Goal: Information Seeking & Learning: Learn about a topic

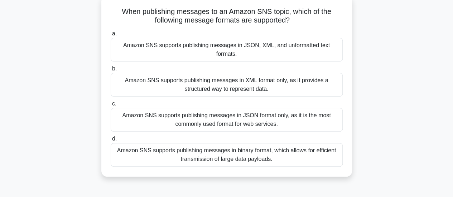
scroll to position [45, 0]
click at [268, 116] on div "Amazon SNS supports publishing messages in JSON format only, as it is the most …" at bounding box center [227, 120] width 232 height 24
click at [111, 106] on input "c. Amazon SNS supports publishing messages in JSON format only, as it is the mo…" at bounding box center [111, 103] width 0 height 5
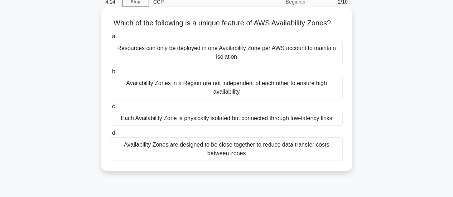
scroll to position [33, 0]
click at [236, 96] on div "Availability Zones in a Region are not independent of each other to ensure high…" at bounding box center [227, 88] width 232 height 24
click at [111, 74] on input "b. Availability Zones in a Region are not independent of each other to ensure h…" at bounding box center [111, 71] width 0 height 5
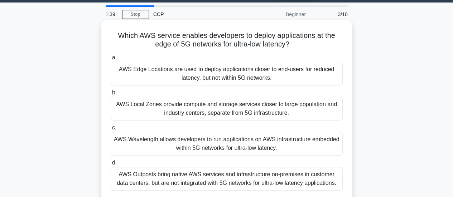
scroll to position [21, 0]
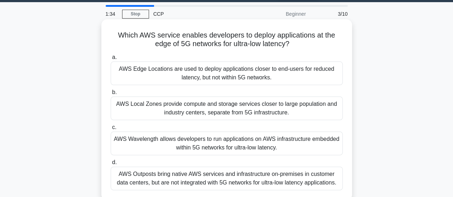
click at [189, 141] on div "AWS Wavelength allows developers to run applications on AWS infrastructure embe…" at bounding box center [227, 144] width 232 height 24
click at [111, 130] on input "c. AWS Wavelength allows developers to run applications on AWS infrastructure e…" at bounding box center [111, 127] width 0 height 5
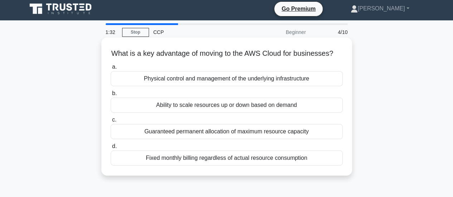
scroll to position [0, 0]
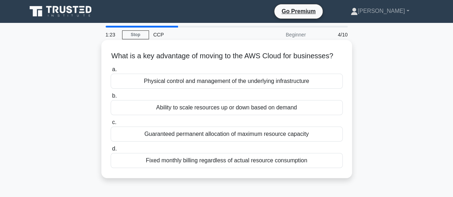
click at [237, 115] on div "Ability to scale resources up or down based on demand" at bounding box center [227, 107] width 232 height 15
click at [111, 98] on input "b. Ability to scale resources up or down based on demand" at bounding box center [111, 96] width 0 height 5
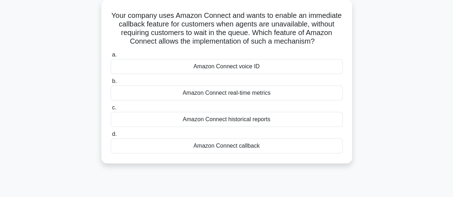
scroll to position [41, 0]
click at [236, 142] on div "Amazon Connect callback" at bounding box center [227, 145] width 232 height 15
click at [111, 136] on input "d. Amazon Connect callback" at bounding box center [111, 134] width 0 height 5
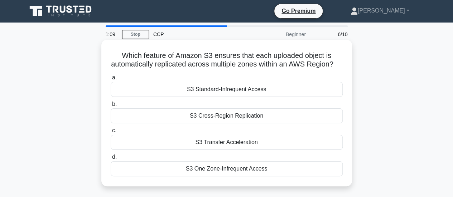
scroll to position [0, 0]
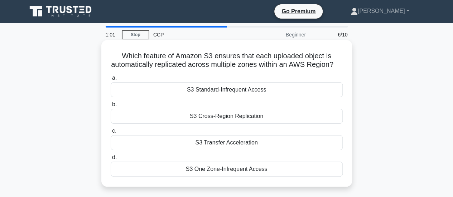
click at [234, 124] on div "S3 Cross-Region Replication" at bounding box center [227, 116] width 232 height 15
click at [111, 107] on input "b. S3 Cross-Region Replication" at bounding box center [111, 104] width 0 height 5
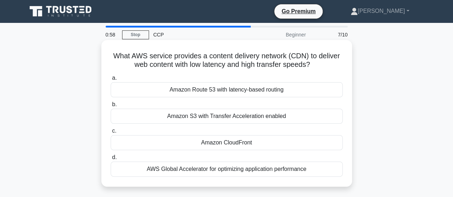
click at [233, 144] on div "Amazon CloudFront" at bounding box center [227, 142] width 232 height 15
click at [111, 134] on input "c. Amazon CloudFront" at bounding box center [111, 131] width 0 height 5
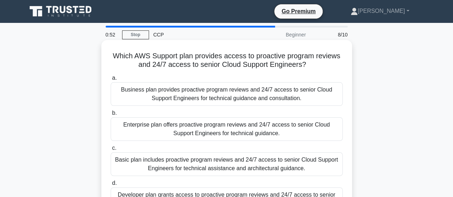
scroll to position [16, 0]
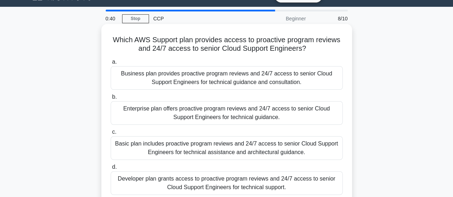
click at [240, 80] on div "Business plan provides proactive program reviews and 24/7 access to senior Clou…" at bounding box center [227, 78] width 232 height 24
click at [111, 64] on input "a. Business plan provides proactive program reviews and 24/7 access to senior C…" at bounding box center [111, 62] width 0 height 5
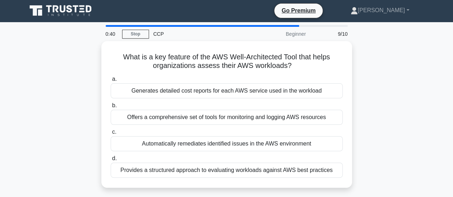
scroll to position [0, 0]
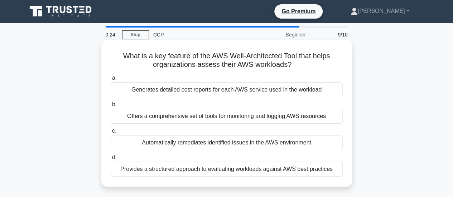
click at [234, 175] on div "Provides a structured approach to evaluating workloads against AWS best practic…" at bounding box center [227, 169] width 232 height 15
click at [111, 160] on input "d. Provides a structured approach to evaluating workloads against AWS best prac…" at bounding box center [111, 157] width 0 height 5
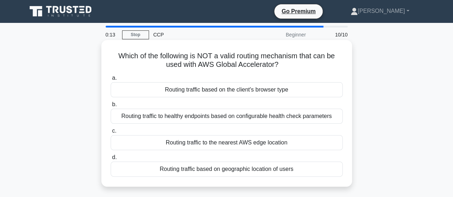
click at [247, 146] on div "Routing traffic to the nearest AWS edge location" at bounding box center [227, 142] width 232 height 15
click at [111, 134] on input "c. Routing traffic to the nearest AWS edge location" at bounding box center [111, 131] width 0 height 5
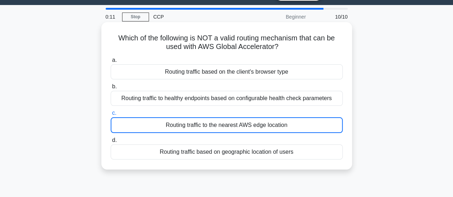
scroll to position [50, 0]
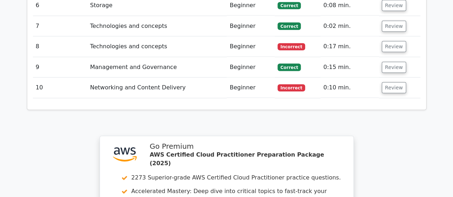
scroll to position [989, 0]
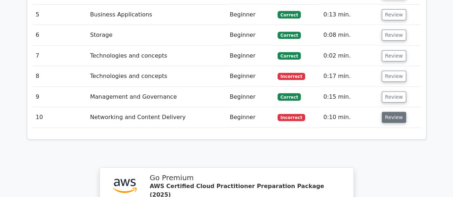
click at [386, 112] on button "Review" at bounding box center [394, 117] width 24 height 11
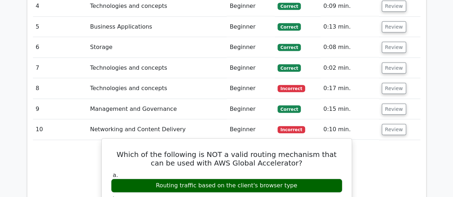
scroll to position [956, 0]
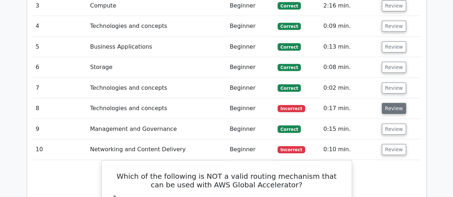
click at [391, 103] on button "Review" at bounding box center [394, 108] width 24 height 11
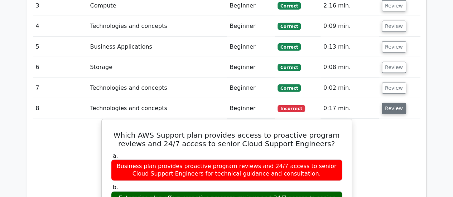
click at [382, 103] on button "Review" at bounding box center [394, 108] width 24 height 11
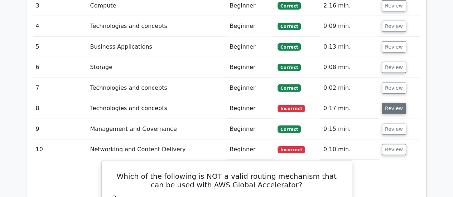
click at [382, 103] on button "Review" at bounding box center [394, 108] width 24 height 11
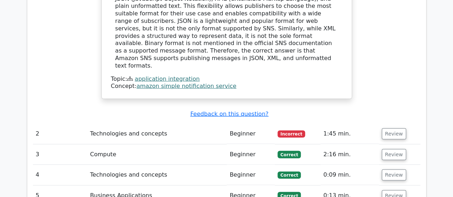
scroll to position [804, 0]
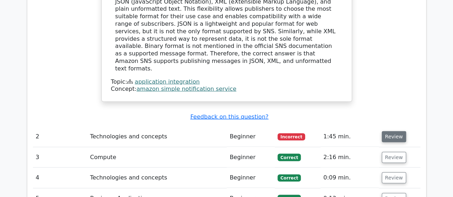
click at [388, 131] on button "Review" at bounding box center [394, 136] width 24 height 11
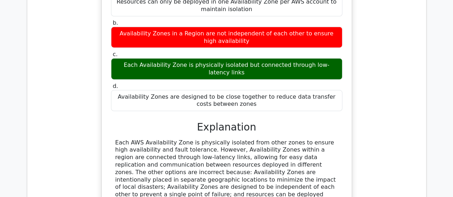
scroll to position [994, 0]
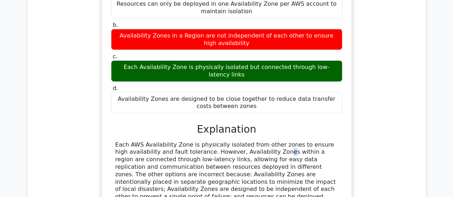
click at [217, 141] on div "Each AWS Availability Zone is physically isolated from other zones to ensure hi…" at bounding box center [226, 178] width 223 height 74
click at [219, 141] on div "Each AWS Availability Zone is physically isolated from other zones to ensure hi…" at bounding box center [226, 178] width 223 height 74
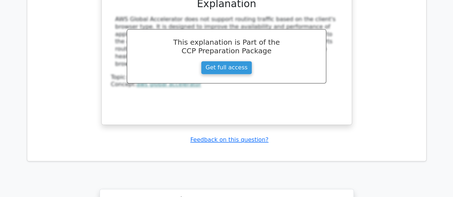
scroll to position [2065, 0]
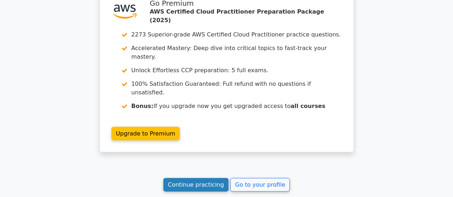
click at [204, 178] on link "Continue practicing" at bounding box center [196, 185] width 66 height 14
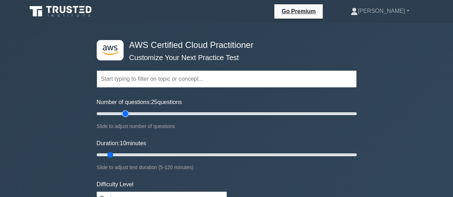
click at [127, 111] on input "Number of questions: 25 questions" at bounding box center [227, 114] width 260 height 9
type input "20"
click at [120, 113] on input "Number of questions: 25 questions" at bounding box center [227, 114] width 260 height 9
type input "20"
click at [131, 152] on input "Duration: 20 minutes" at bounding box center [227, 155] width 260 height 9
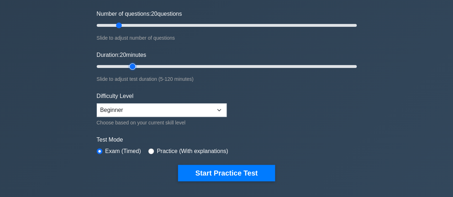
scroll to position [93, 0]
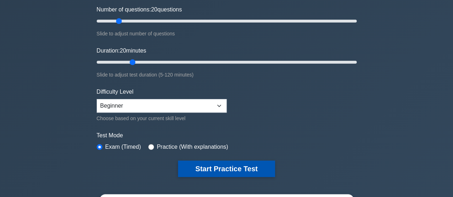
click at [195, 164] on button "Start Practice Test" at bounding box center [226, 169] width 97 height 16
